Goal: Task Accomplishment & Management: Complete application form

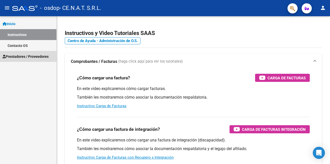
click at [13, 54] on span "Prestadores / Proveedores" at bounding box center [26, 57] width 46 height 6
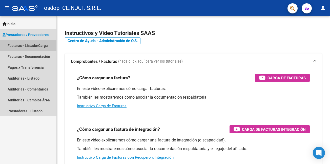
click at [17, 48] on link "Facturas - Listado/Carga" at bounding box center [28, 45] width 56 height 11
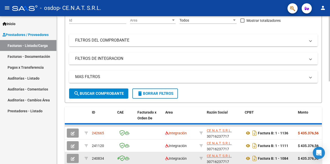
scroll to position [129, 0]
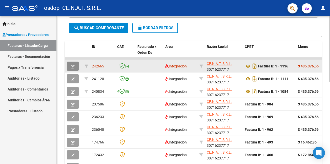
click at [73, 66] on icon "button" at bounding box center [73, 67] width 4 height 4
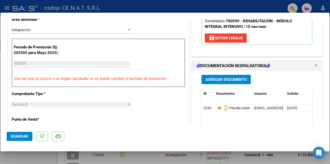
scroll to position [101, 0]
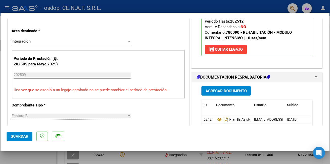
click at [201, 79] on h1 "DOCUMENTACIÓN RESPALDATORIA" at bounding box center [233, 77] width 73 height 6
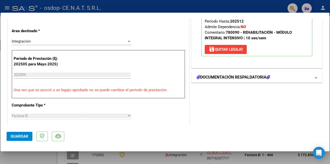
click at [201, 79] on h1 "DOCUMENTACIÓN RESPALDATORIA" at bounding box center [233, 77] width 73 height 6
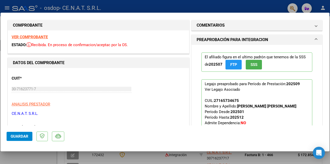
scroll to position [0, 0]
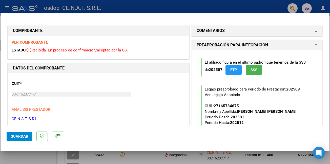
click at [323, 10] on div at bounding box center [165, 82] width 330 height 164
type input "$ 0,00"
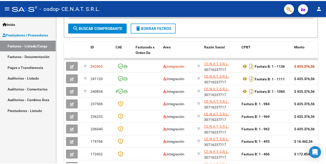
scroll to position [129, 0]
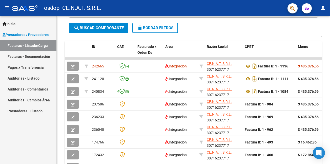
click at [322, 6] on mat-icon "person" at bounding box center [323, 8] width 6 height 6
click at [314, 35] on button "exit_to_app Salir" at bounding box center [312, 33] width 31 height 12
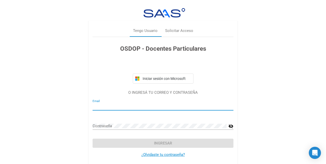
type input "[EMAIL_ADDRESS][DOMAIN_NAME]"
